Goal: Navigation & Orientation: Go to known website

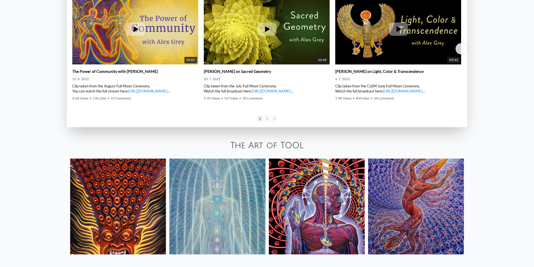
scroll to position [1026, 0]
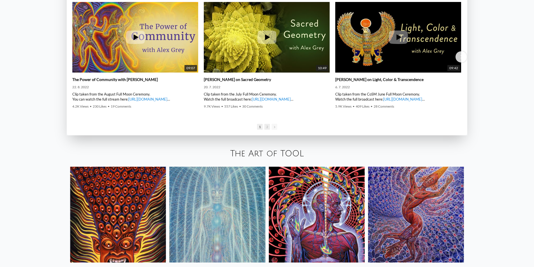
click at [266, 126] on span "2" at bounding box center [267, 127] width 6 height 6
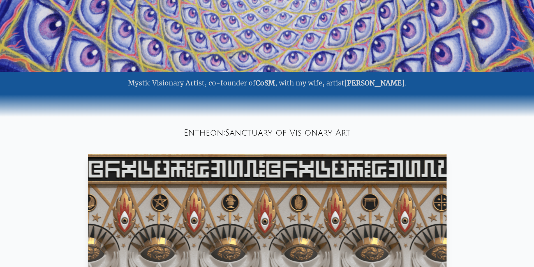
scroll to position [0, 0]
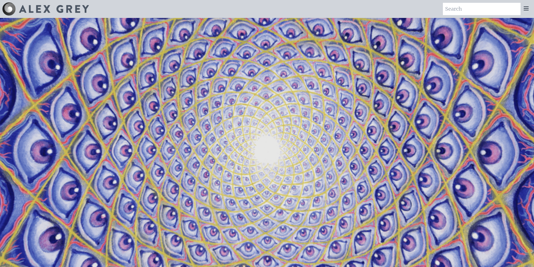
click at [527, 7] on icon at bounding box center [526, 8] width 4 height 3
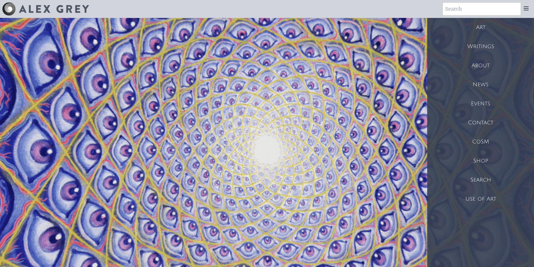
click at [479, 161] on div "Shop" at bounding box center [480, 160] width 107 height 19
